Goal: Information Seeking & Learning: Learn about a topic

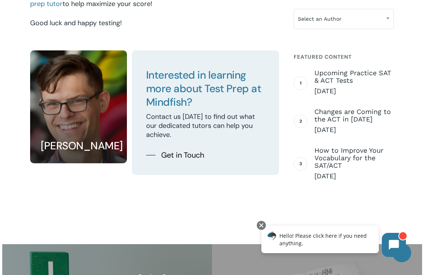
scroll to position [933, 0]
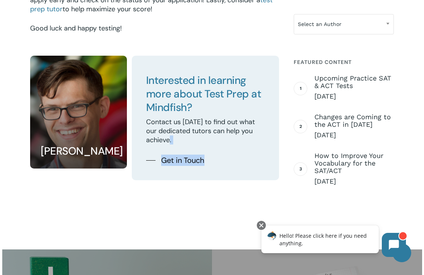
drag, startPoint x: 414, startPoint y: 150, endPoint x: 411, endPoint y: 142, distance: 8.6
click at [412, 143] on div "ACT and SAT Test Dates for [DATE]-[DATE] This is a listing of official exams co…" at bounding box center [212, 14] width 424 height 1421
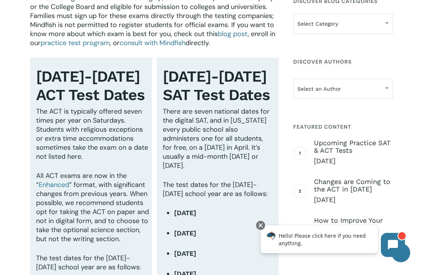
scroll to position [313, 0]
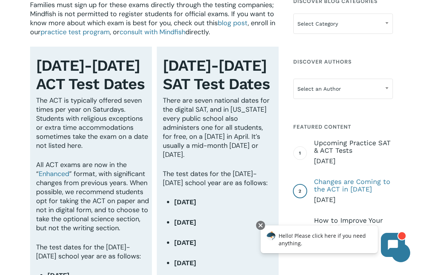
click at [326, 182] on span "Changes are Coming to the ACT in [DATE]" at bounding box center [353, 185] width 79 height 15
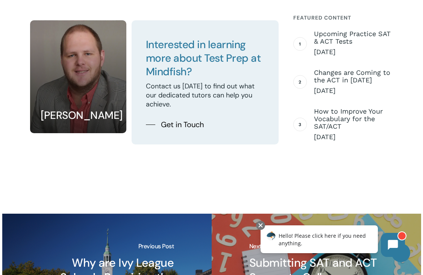
scroll to position [3090, 0]
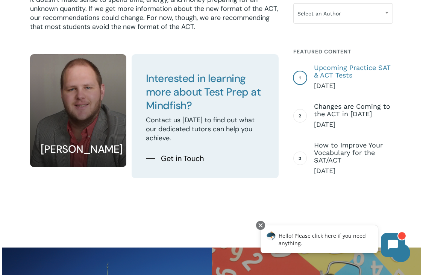
click at [330, 79] on span "Upcoming Practice SAT & ACT Tests May 1, 2025" at bounding box center [353, 77] width 79 height 26
